Goal: Information Seeking & Learning: Understand process/instructions

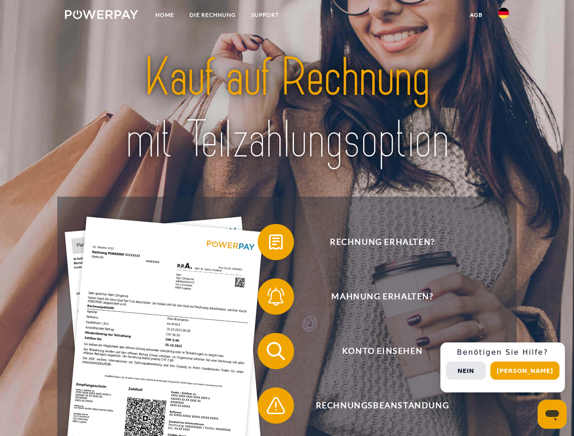
click at [101, 16] on img at bounding box center [101, 14] width 73 height 9
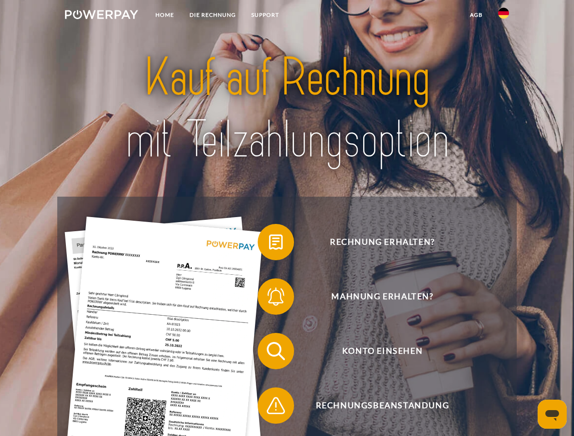
click at [503, 16] on img at bounding box center [503, 13] width 11 height 11
click at [476, 15] on link "agb" at bounding box center [476, 15] width 28 height 16
click at [269, 244] on span at bounding box center [261, 241] width 45 height 45
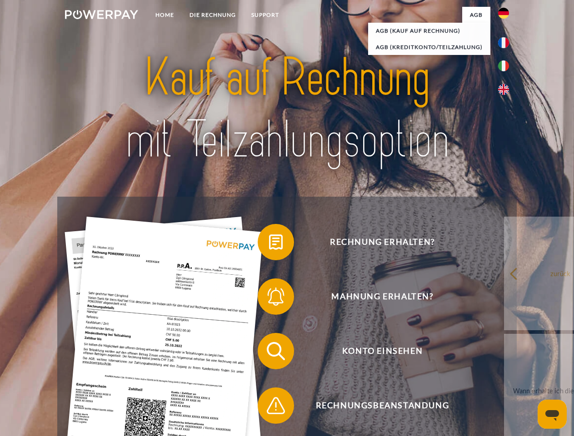
click at [269, 298] on span at bounding box center [261, 296] width 45 height 45
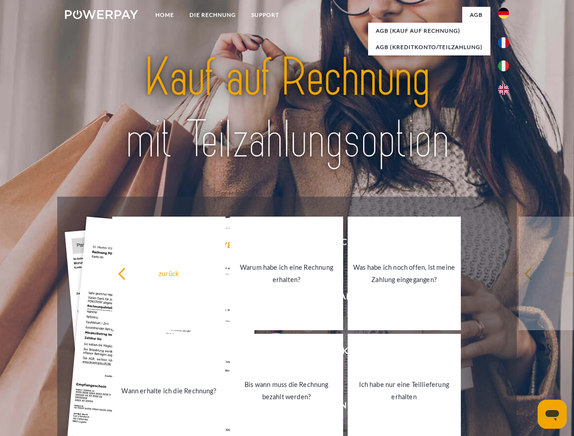
click at [269, 353] on link "Bis wann muss die Rechnung bezahlt werden?" at bounding box center [286, 391] width 113 height 114
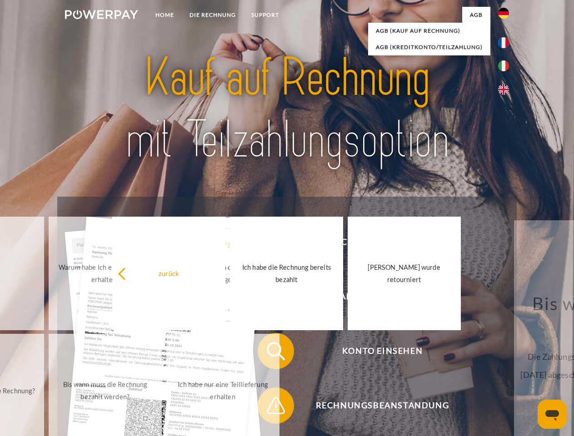
click at [269, 407] on span at bounding box center [261, 405] width 45 height 45
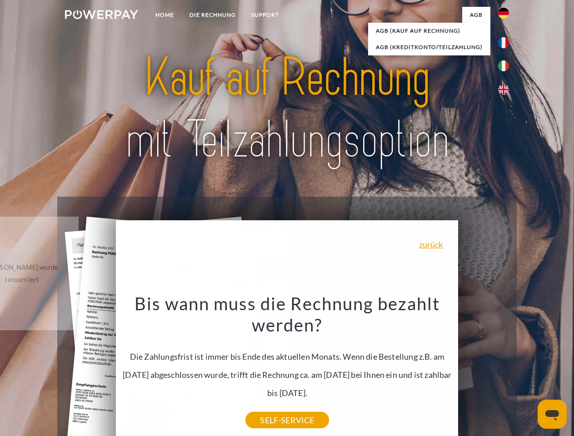
click at [505, 367] on div "Rechnung erhalten? Mahnung erhalten? Konto einsehen" at bounding box center [286, 378] width 459 height 363
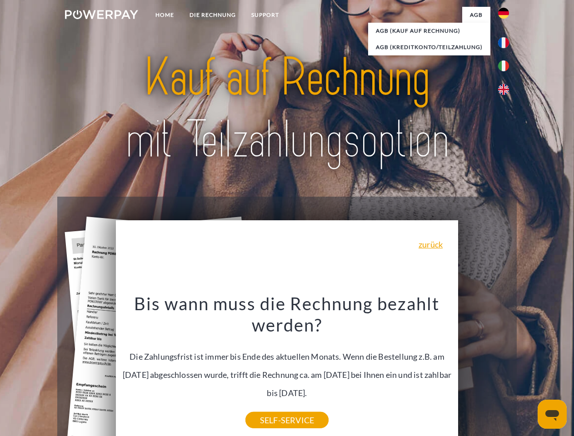
click at [483, 369] on span "Konto einsehen" at bounding box center [382, 351] width 223 height 36
click at [528, 371] on header "Home DIE RECHNUNG SUPPORT" at bounding box center [287, 313] width 574 height 627
